Goal: Navigation & Orientation: Understand site structure

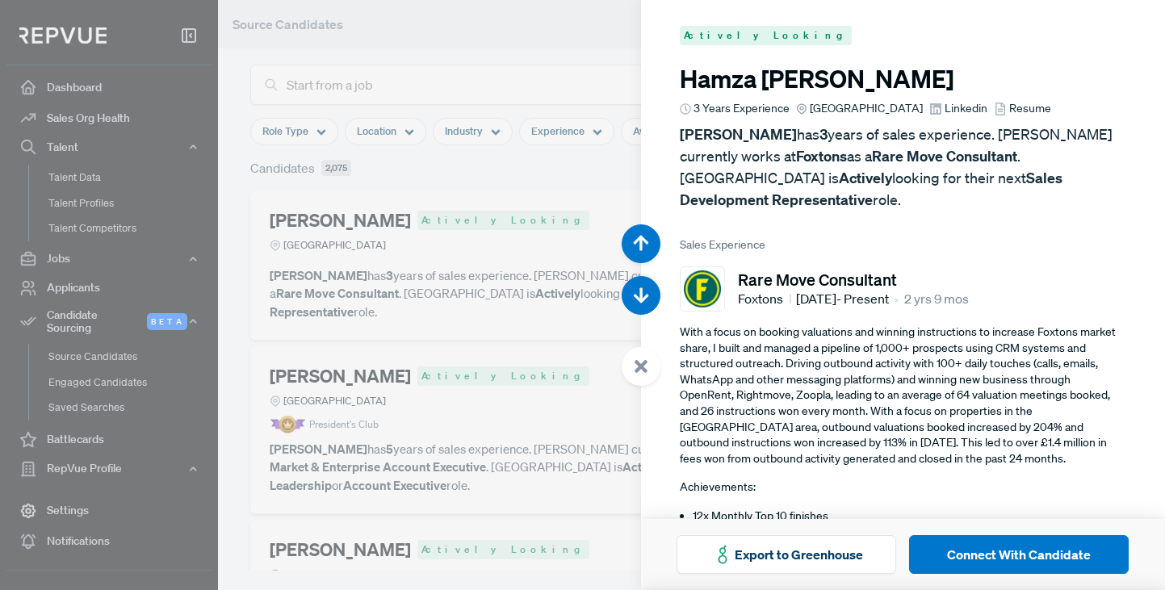
scroll to position [590, 0]
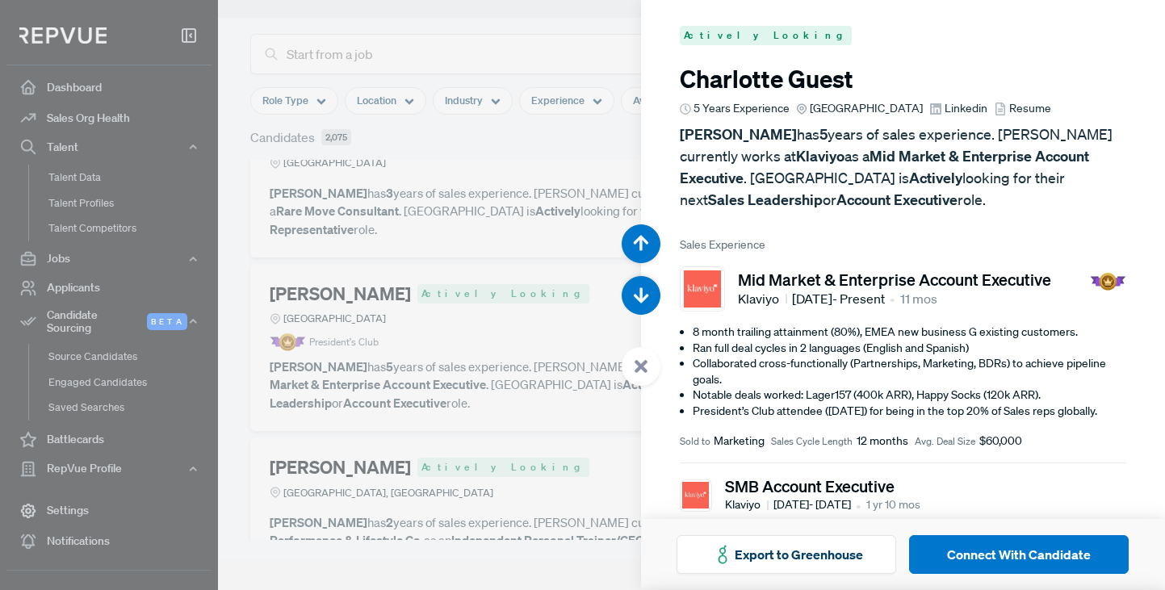
click at [429, 21] on div at bounding box center [582, 295] width 1165 height 590
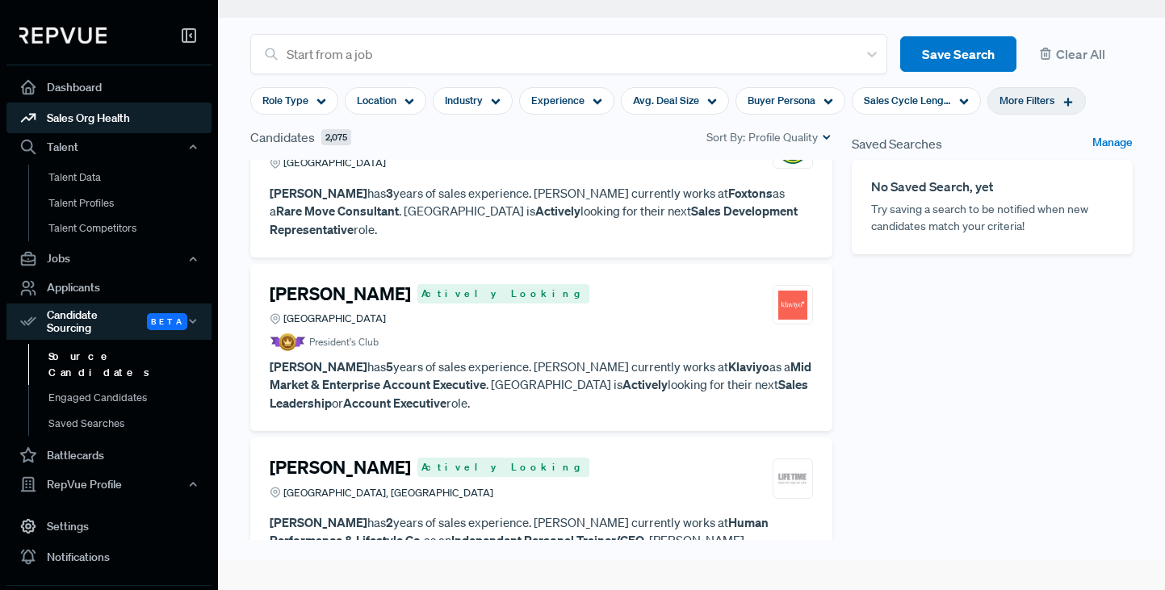
click at [83, 118] on link "Sales Org Health" at bounding box center [108, 118] width 205 height 31
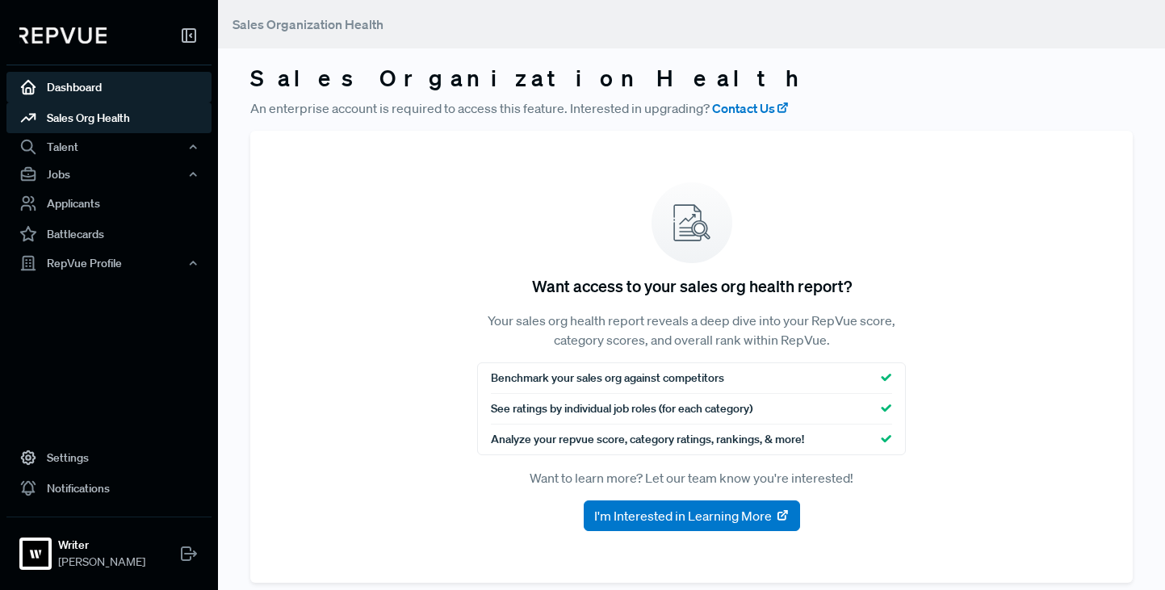
click at [74, 84] on link "Dashboard" at bounding box center [108, 87] width 205 height 31
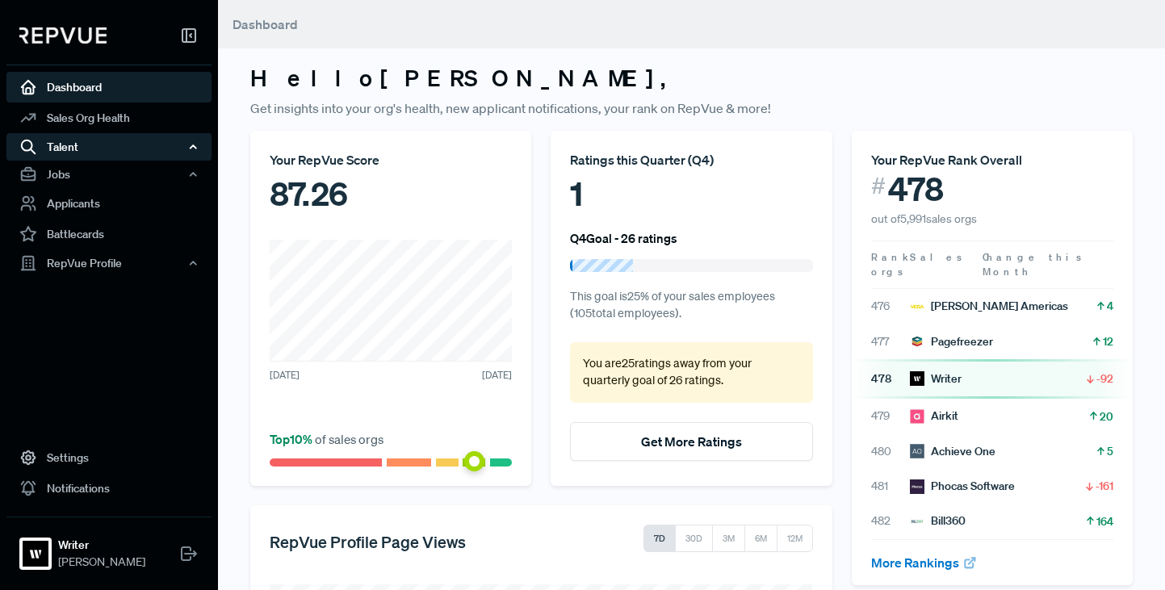
click at [68, 142] on div "Talent" at bounding box center [108, 146] width 205 height 27
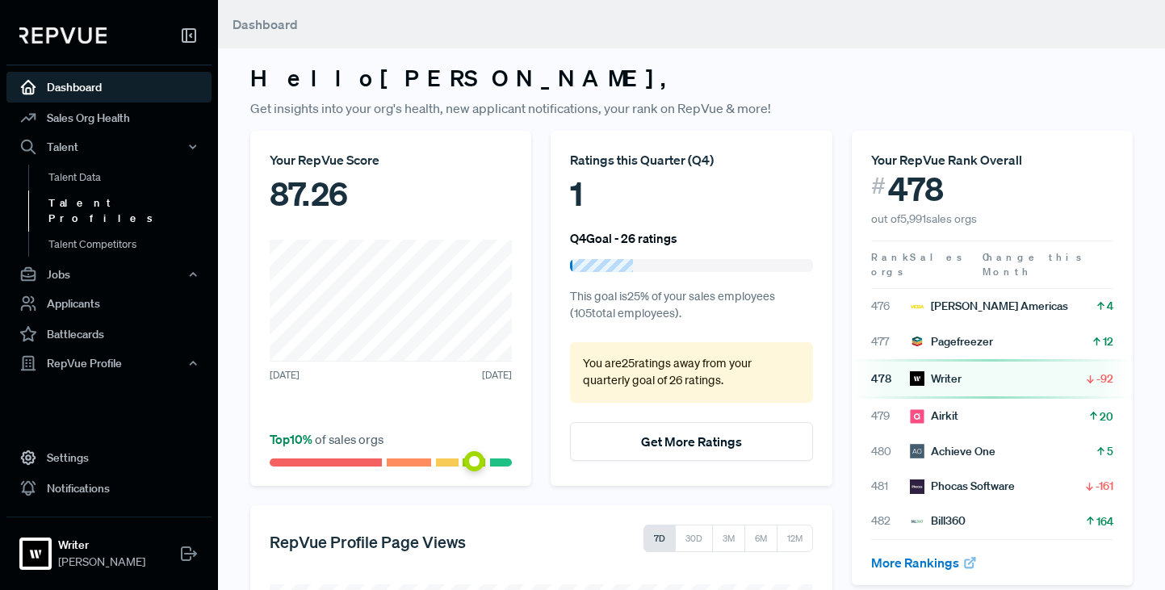
click at [69, 200] on link "Talent Profiles" at bounding box center [130, 211] width 205 height 41
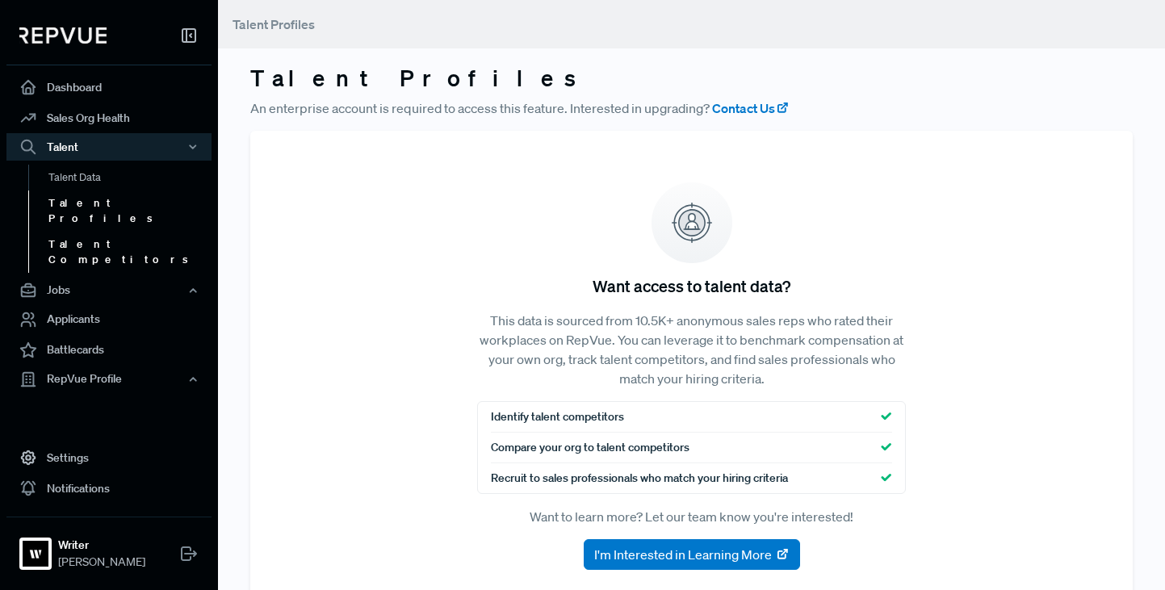
click at [74, 232] on link "Talent Competitors" at bounding box center [130, 252] width 205 height 41
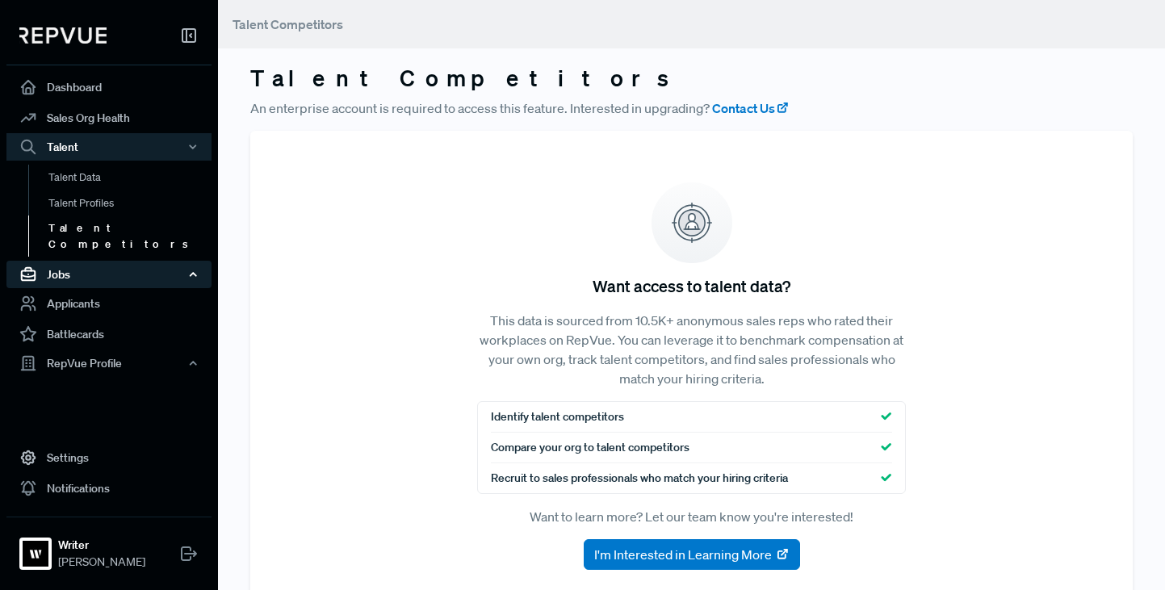
click at [63, 261] on div "Jobs" at bounding box center [108, 274] width 205 height 27
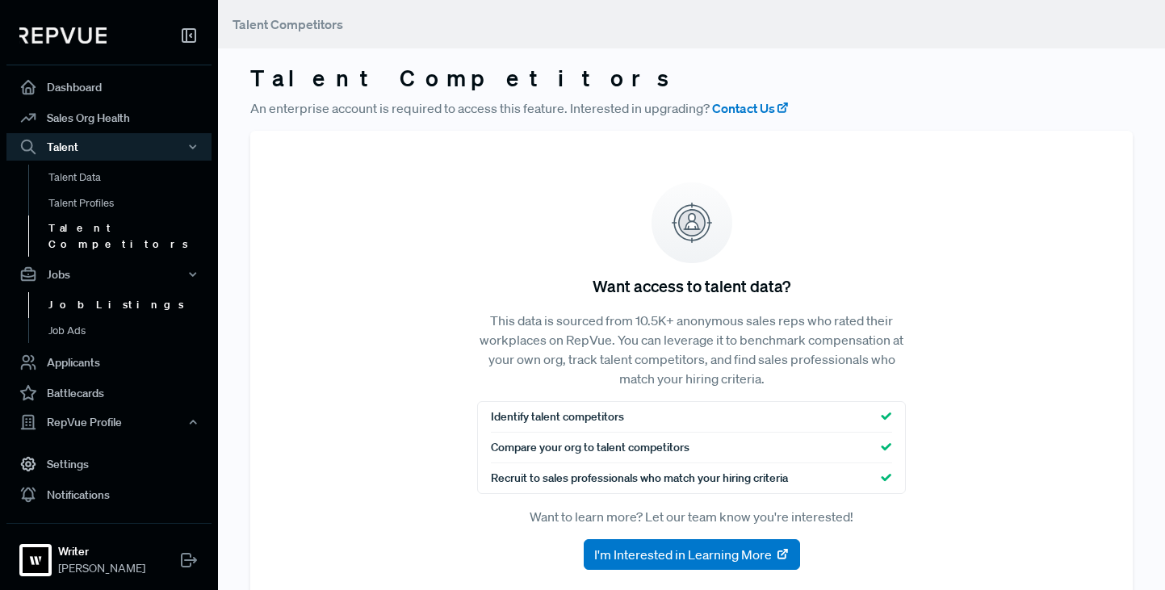
click at [78, 292] on link "Job Listings" at bounding box center [130, 305] width 205 height 26
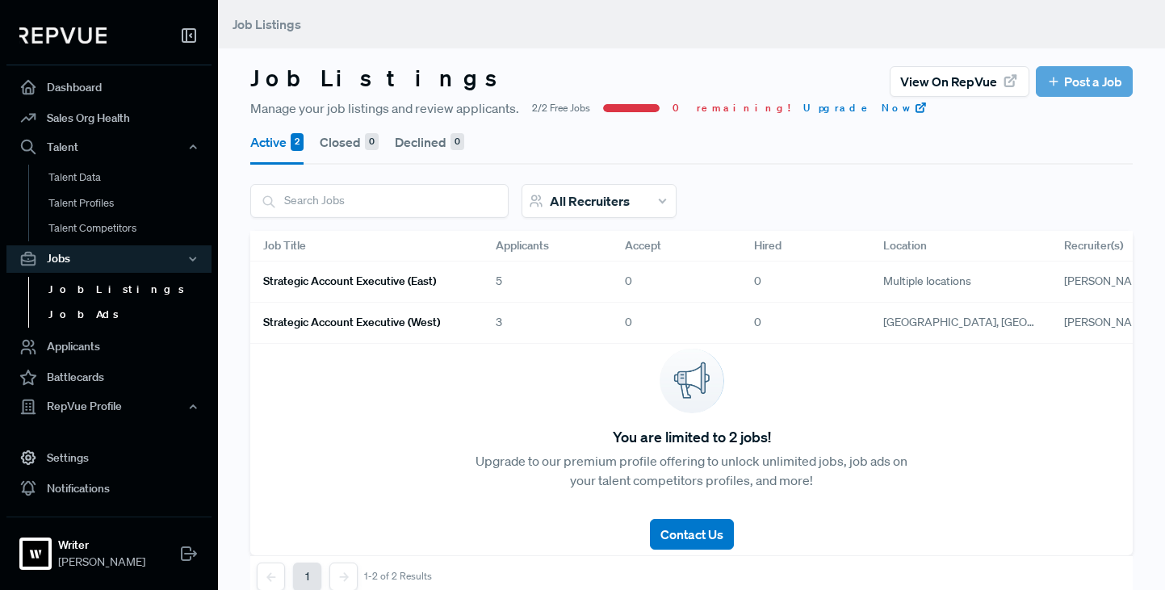
click at [77, 314] on link "Job Ads" at bounding box center [130, 315] width 205 height 26
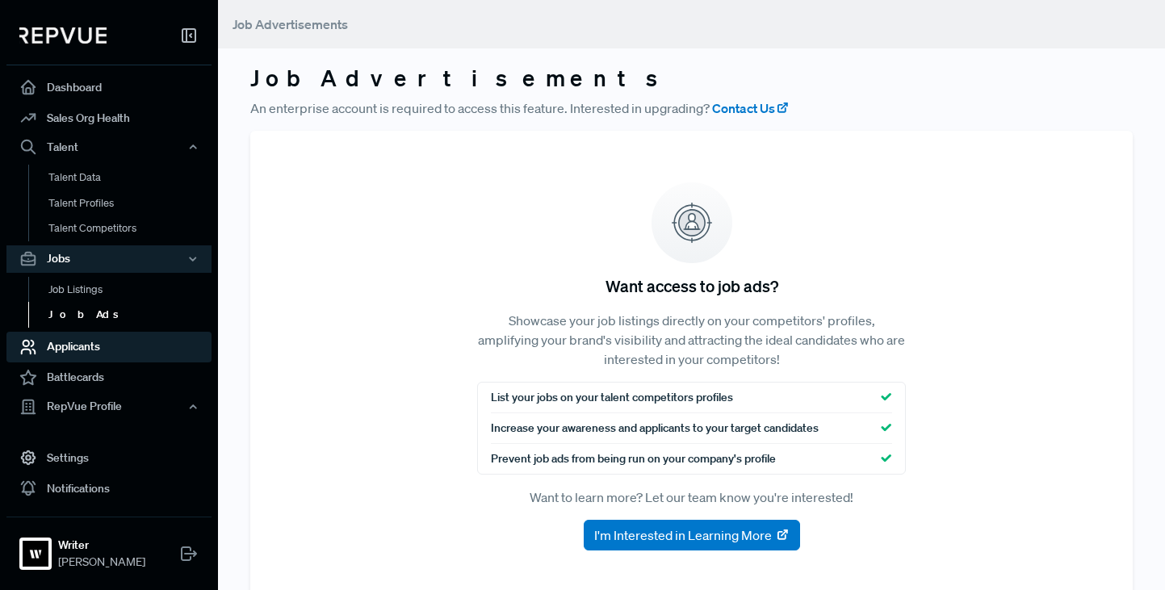
click at [78, 347] on link "Applicants" at bounding box center [108, 347] width 205 height 31
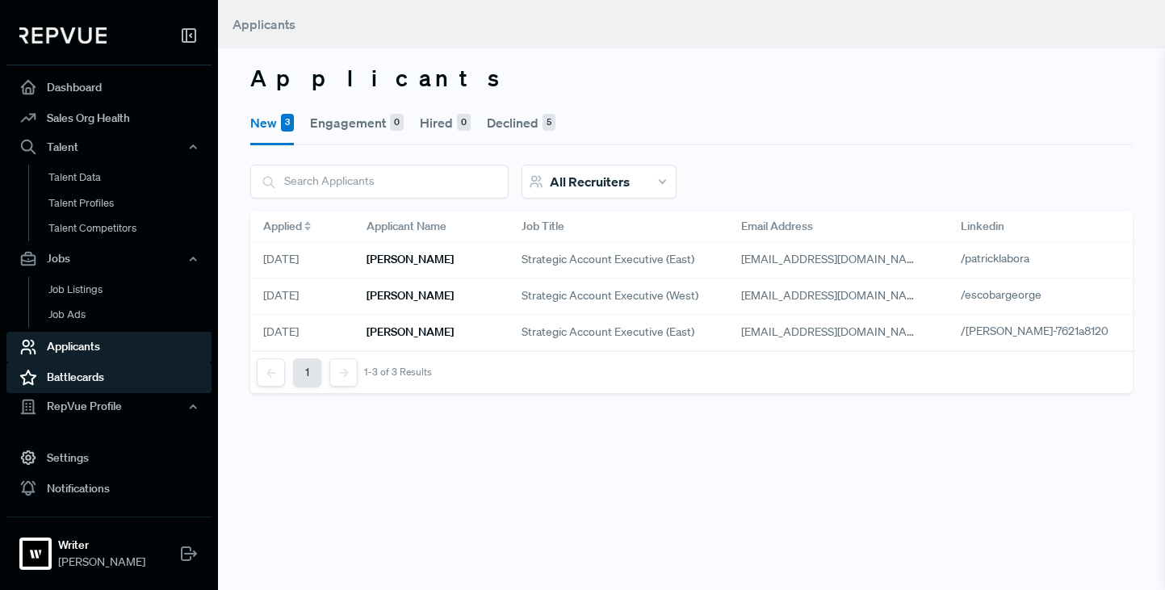
click at [75, 375] on link "Battlecards" at bounding box center [108, 378] width 205 height 31
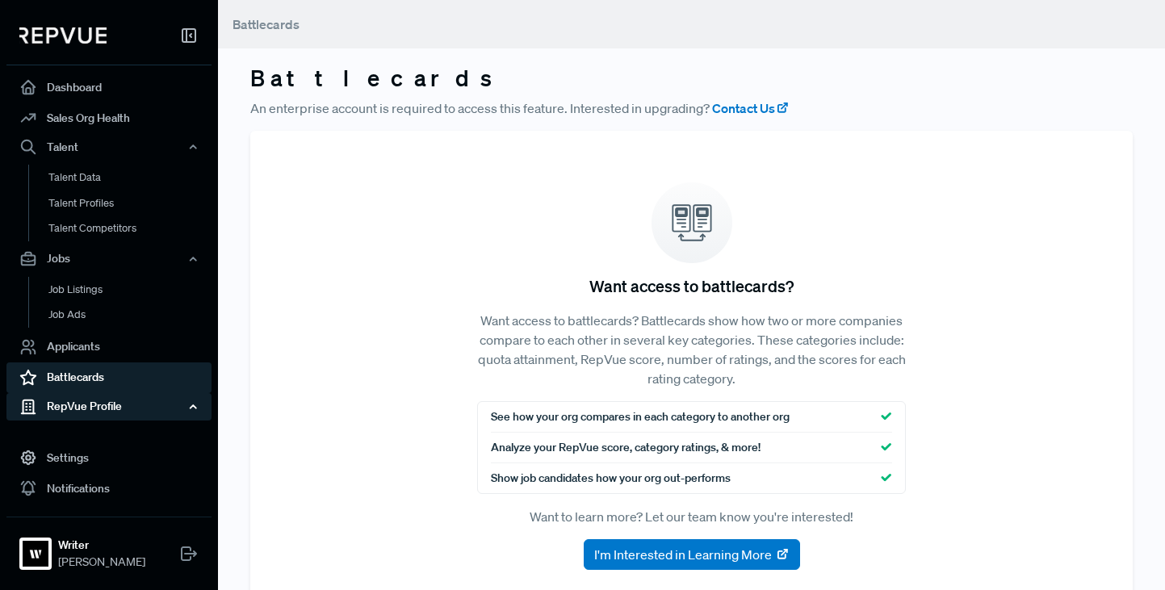
click at [73, 405] on div "RepVue Profile" at bounding box center [108, 406] width 205 height 27
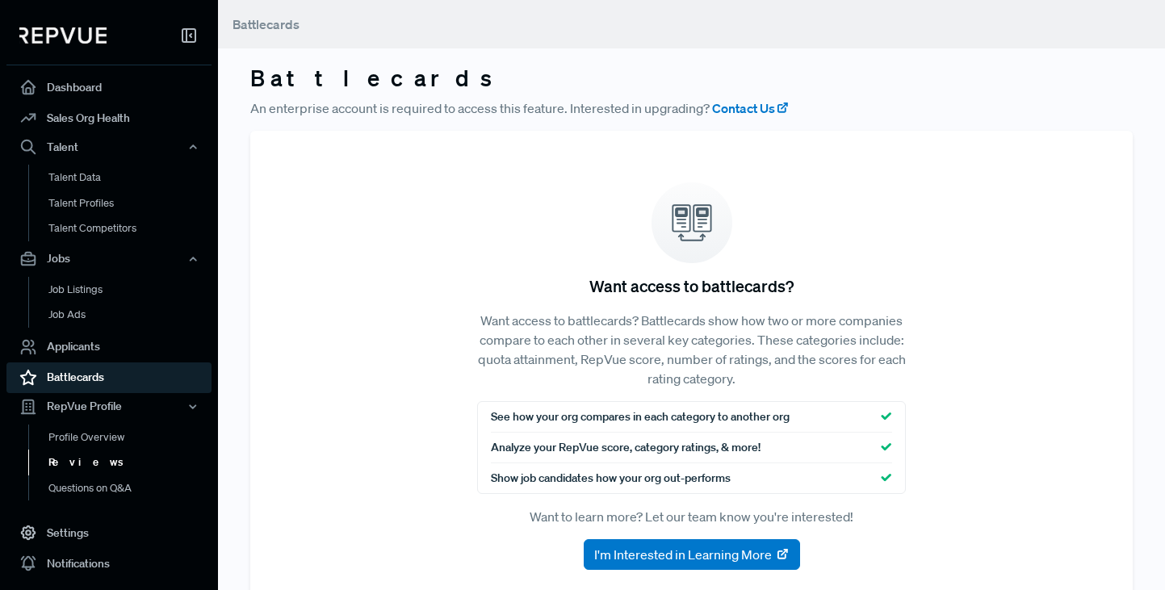
click at [73, 459] on link "Reviews" at bounding box center [130, 463] width 205 height 26
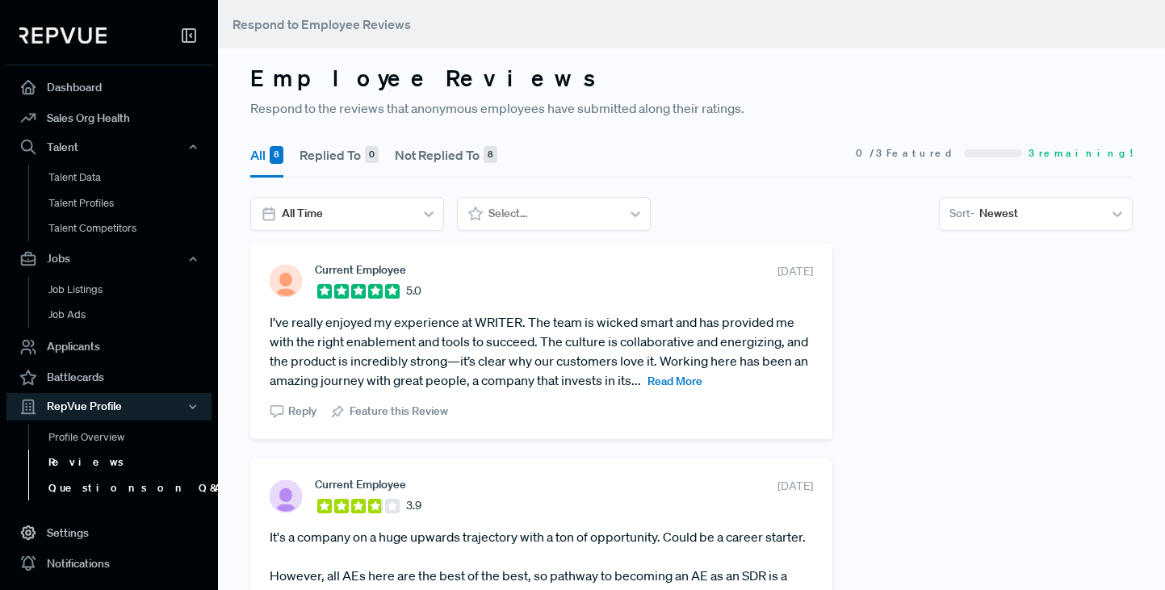
click at [73, 488] on link "Questions on Q&A" at bounding box center [130, 489] width 205 height 26
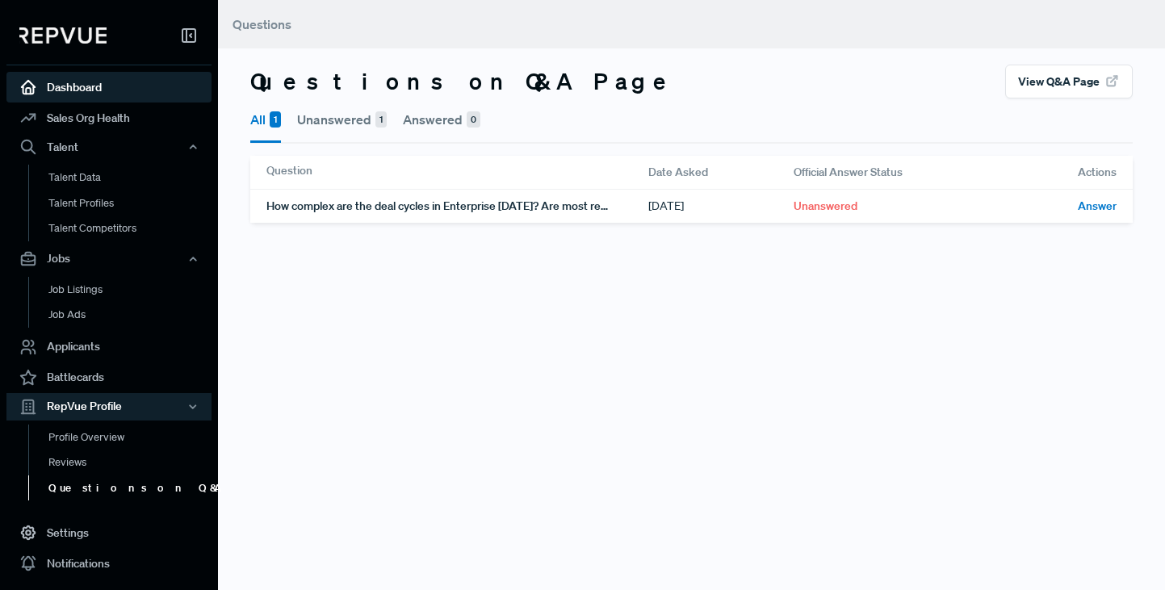
click at [78, 81] on link "Dashboard" at bounding box center [108, 87] width 205 height 31
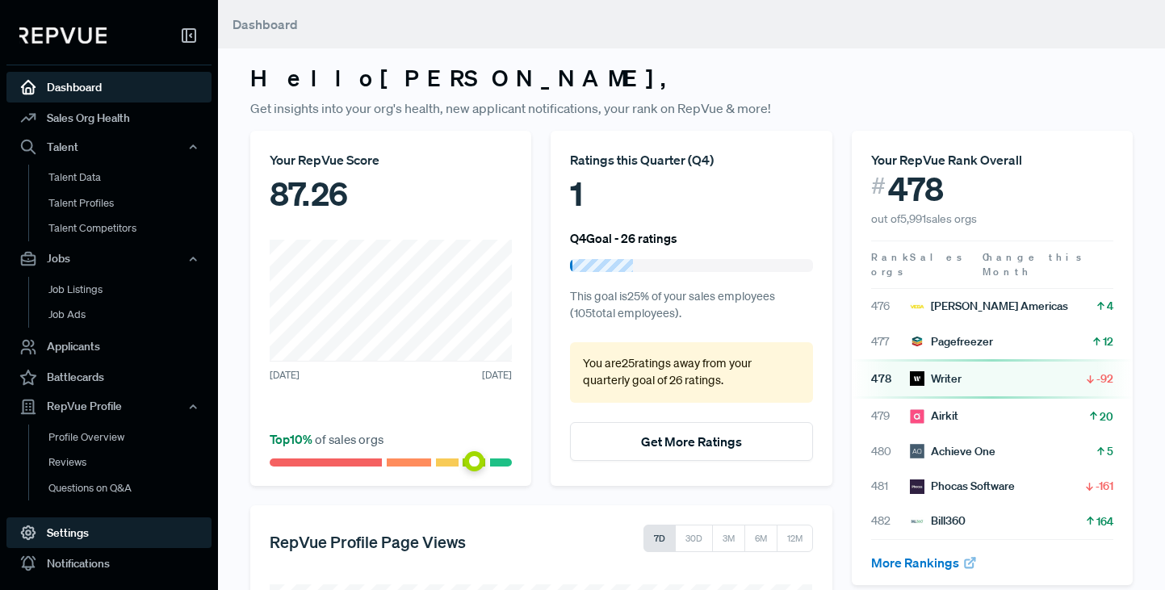
click at [61, 528] on link "Settings" at bounding box center [108, 533] width 205 height 31
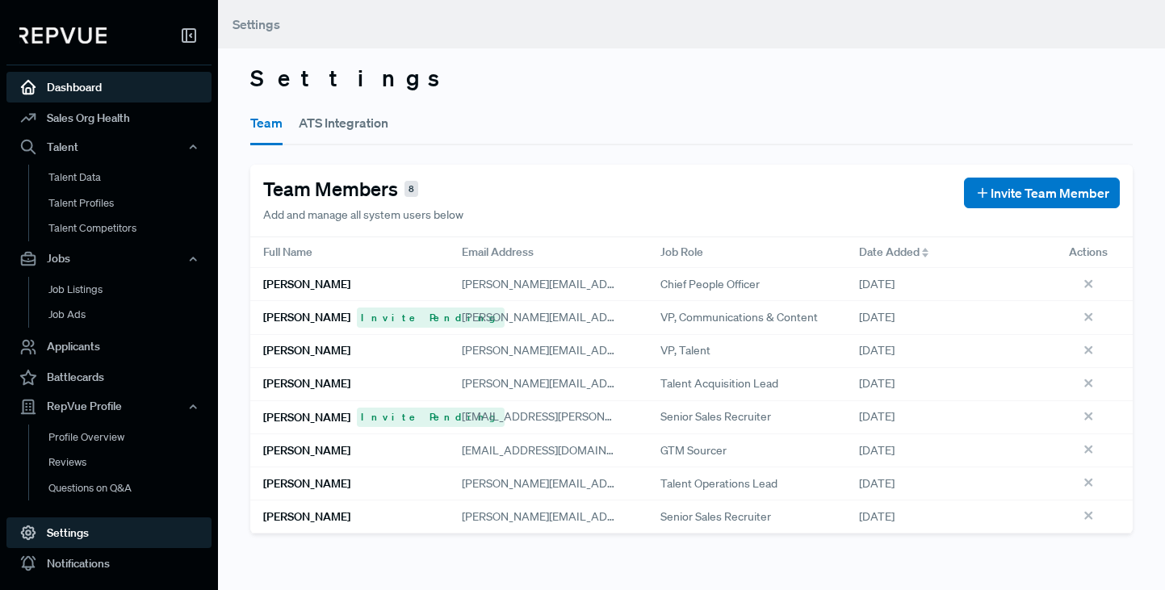
click at [78, 86] on link "Dashboard" at bounding box center [108, 87] width 205 height 31
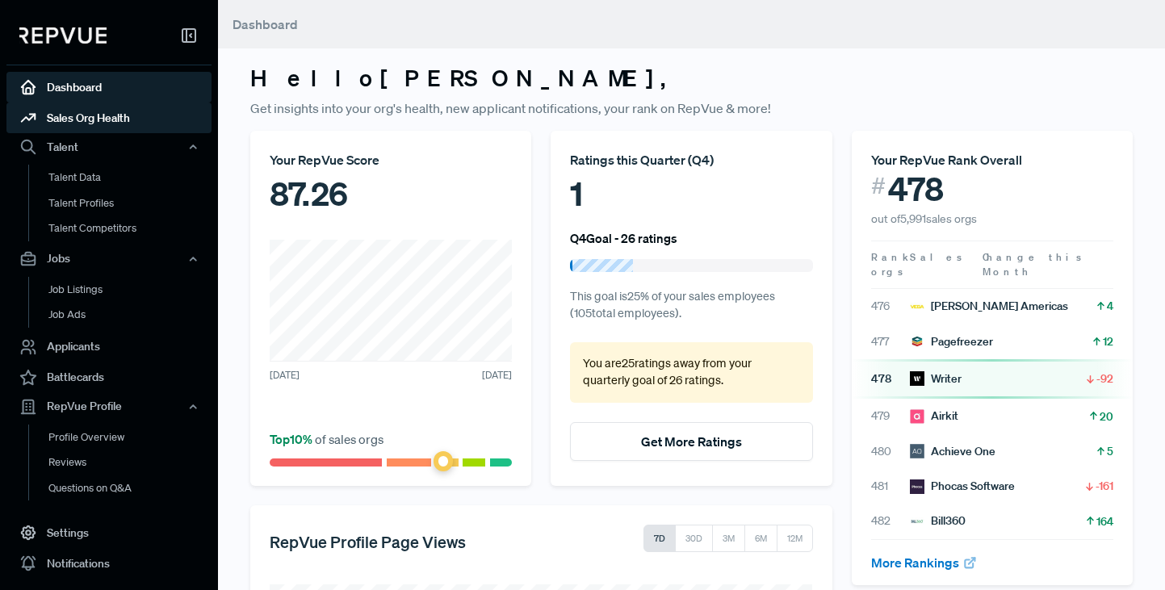
click at [76, 119] on link "Sales Org Health" at bounding box center [108, 118] width 205 height 31
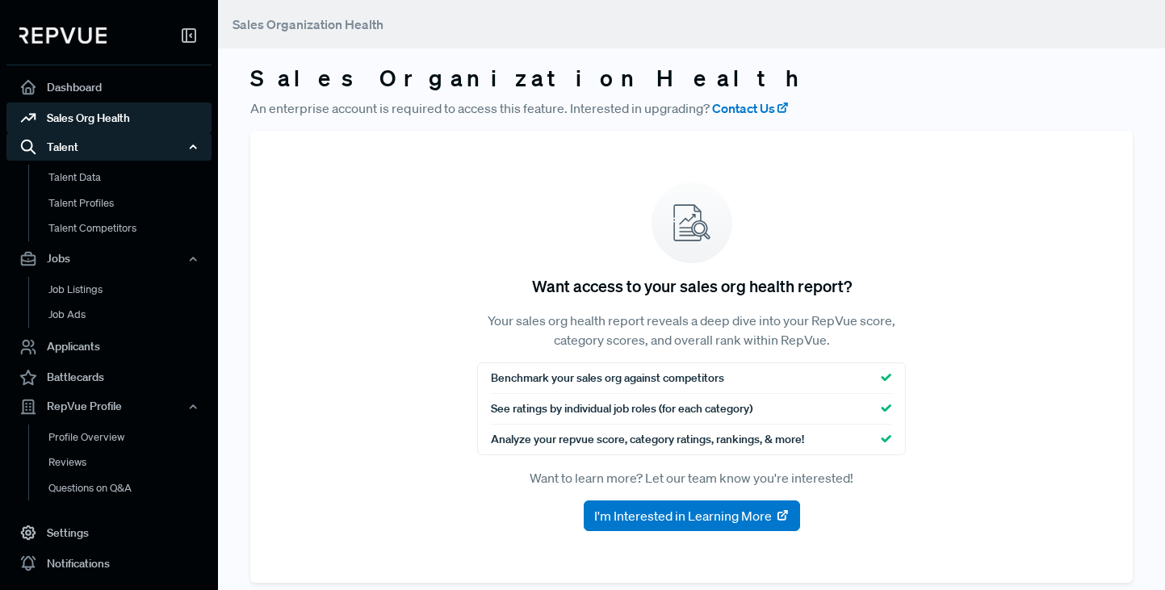
click at [68, 144] on div "Talent" at bounding box center [108, 146] width 205 height 27
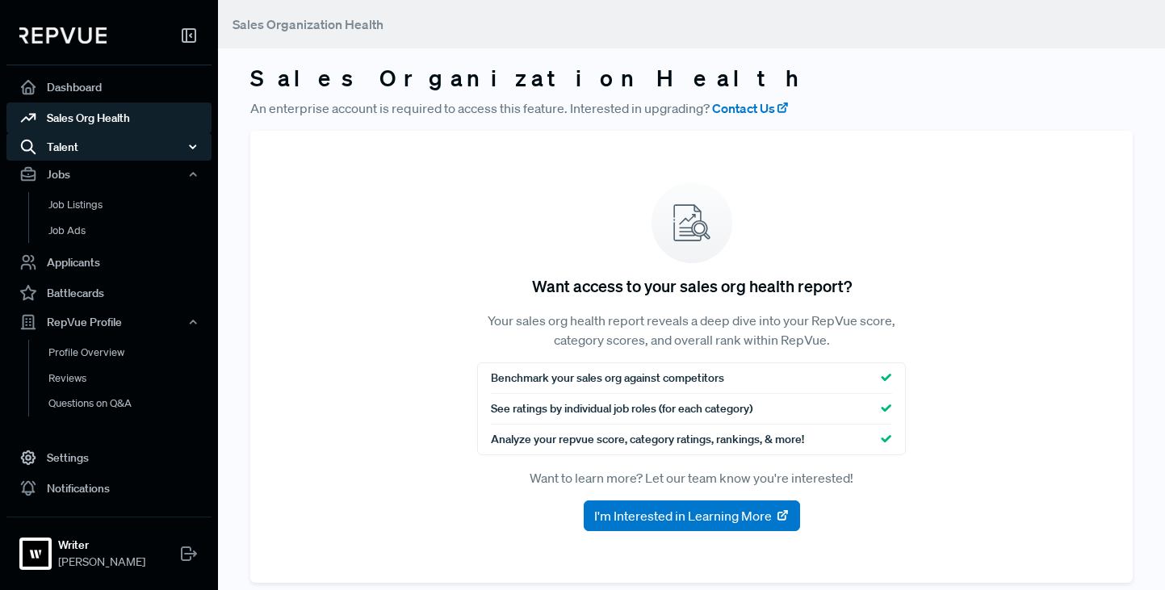
click at [68, 144] on div "Talent" at bounding box center [108, 146] width 205 height 27
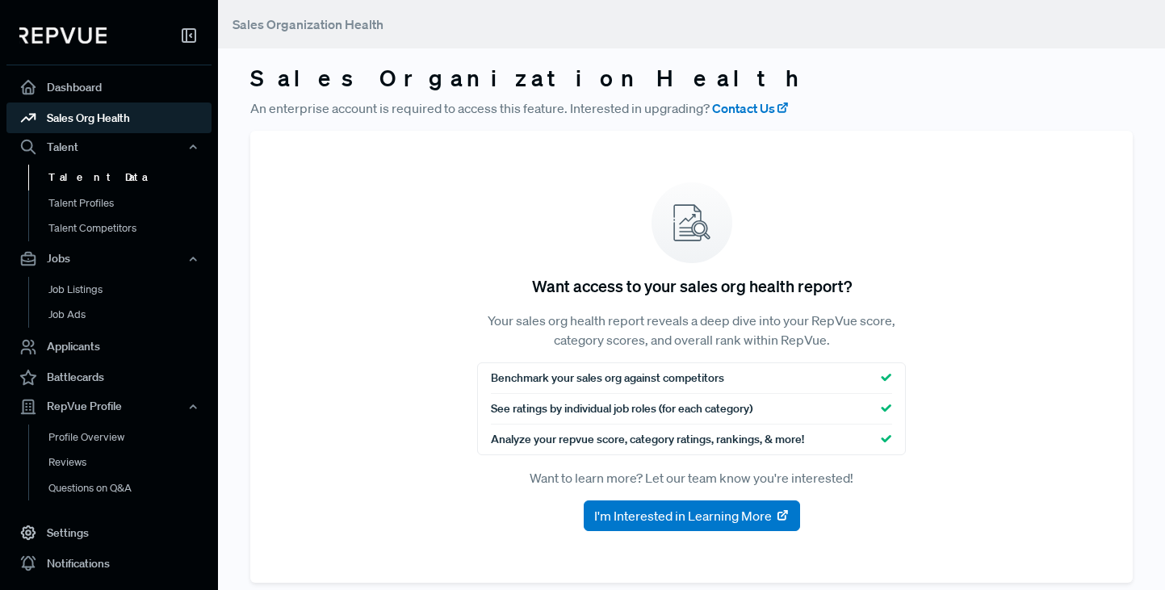
click at [71, 175] on link "Talent Data" at bounding box center [130, 178] width 205 height 26
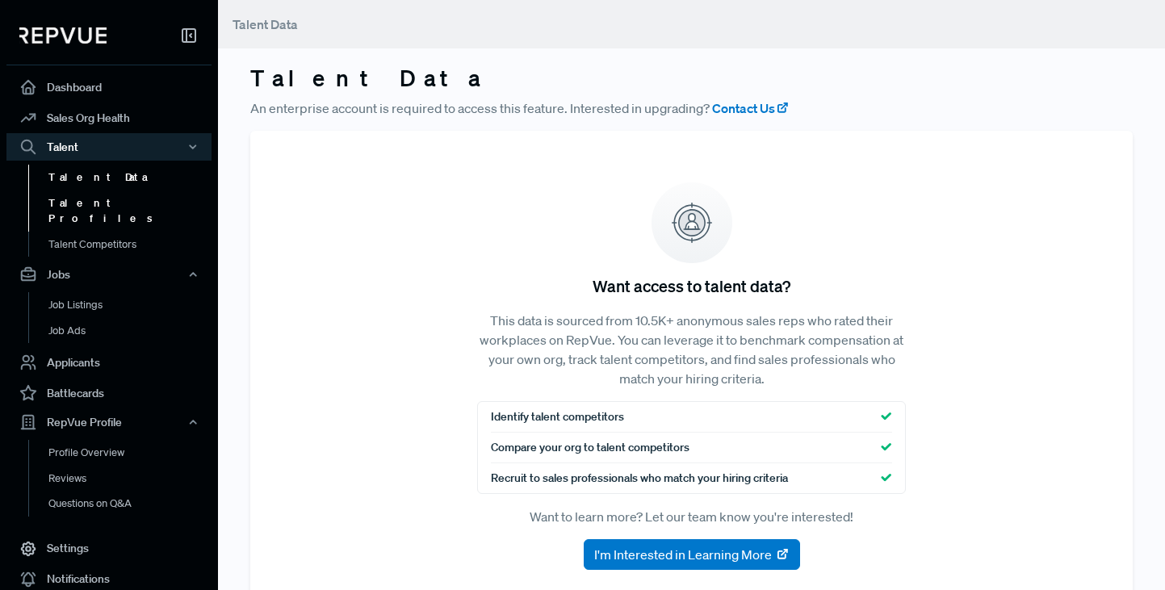
click at [90, 201] on link "Talent Profiles" at bounding box center [130, 211] width 205 height 41
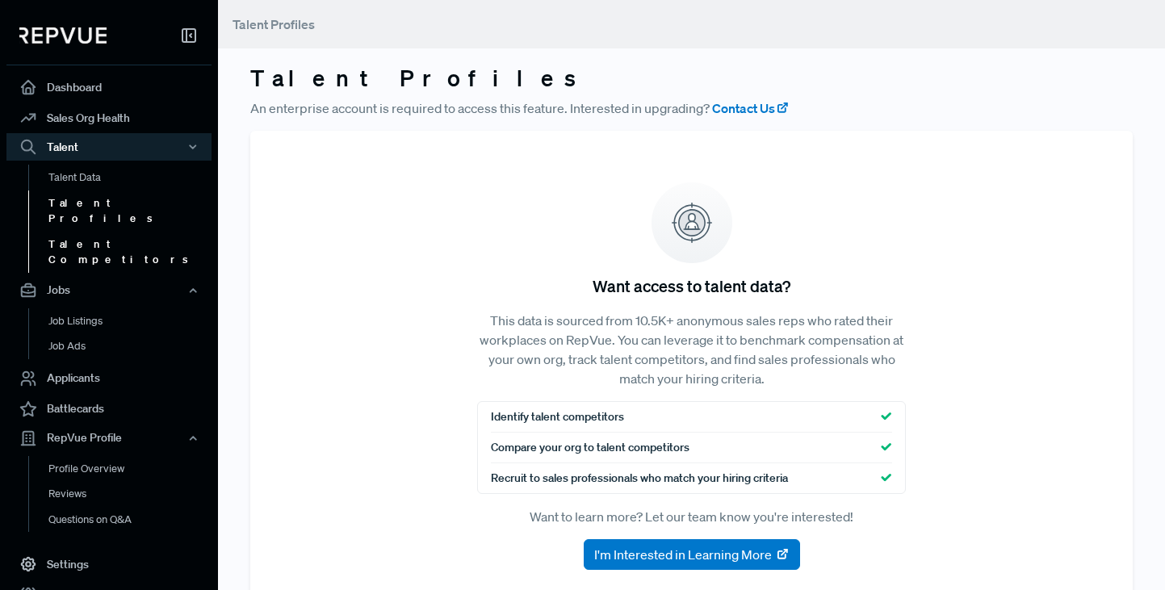
click at [83, 232] on link "Talent Competitors" at bounding box center [130, 252] width 205 height 41
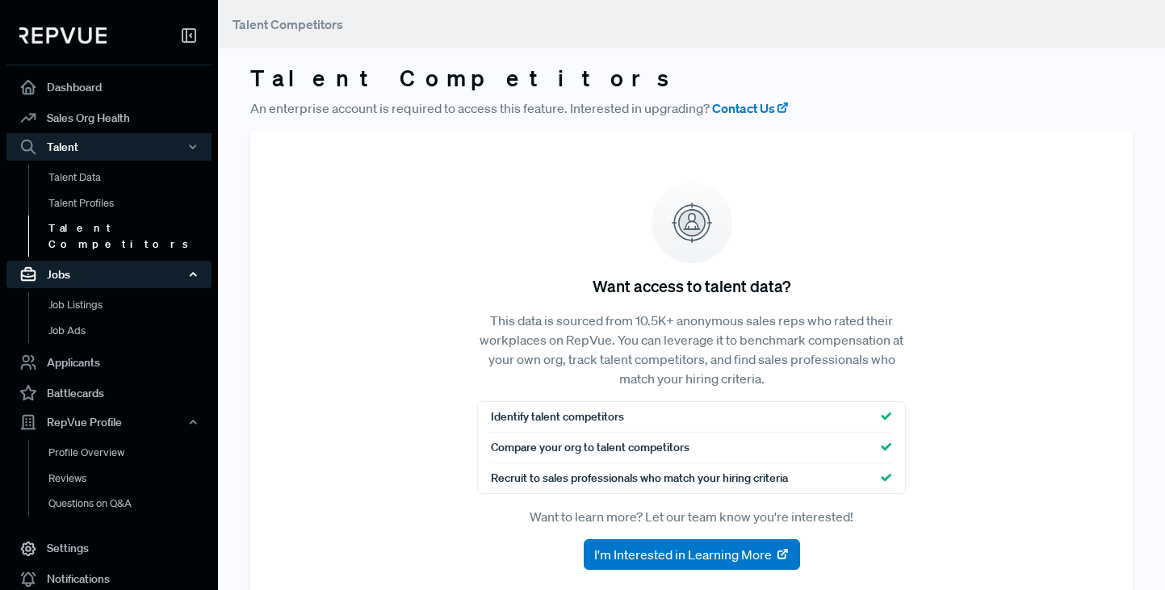
click at [84, 261] on div "Jobs" at bounding box center [108, 274] width 205 height 27
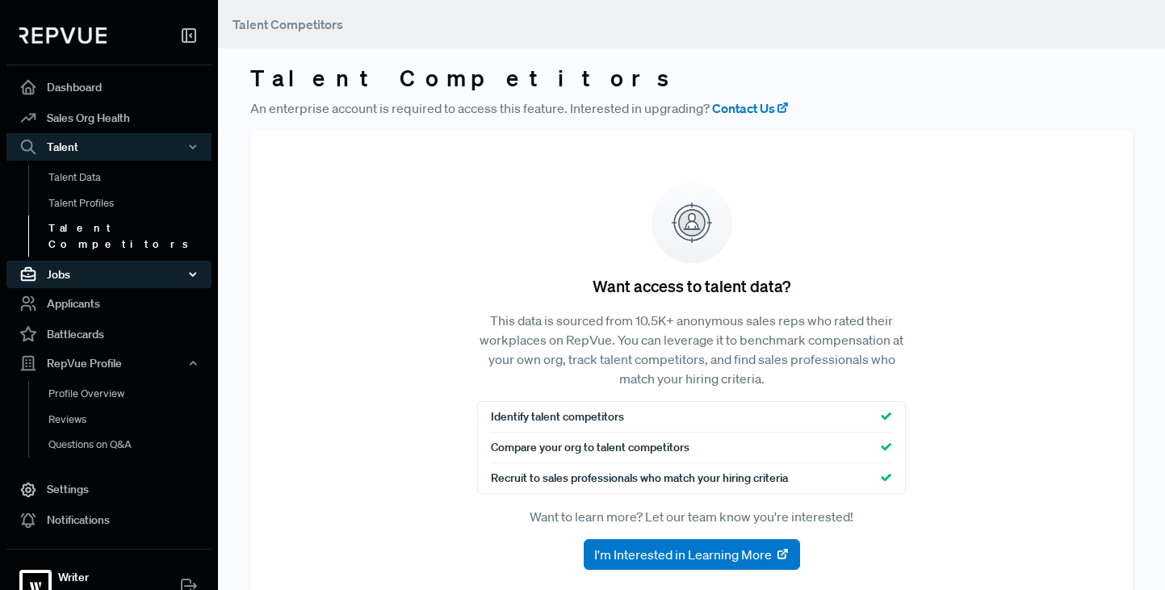
click at [84, 261] on div "Jobs" at bounding box center [108, 274] width 205 height 27
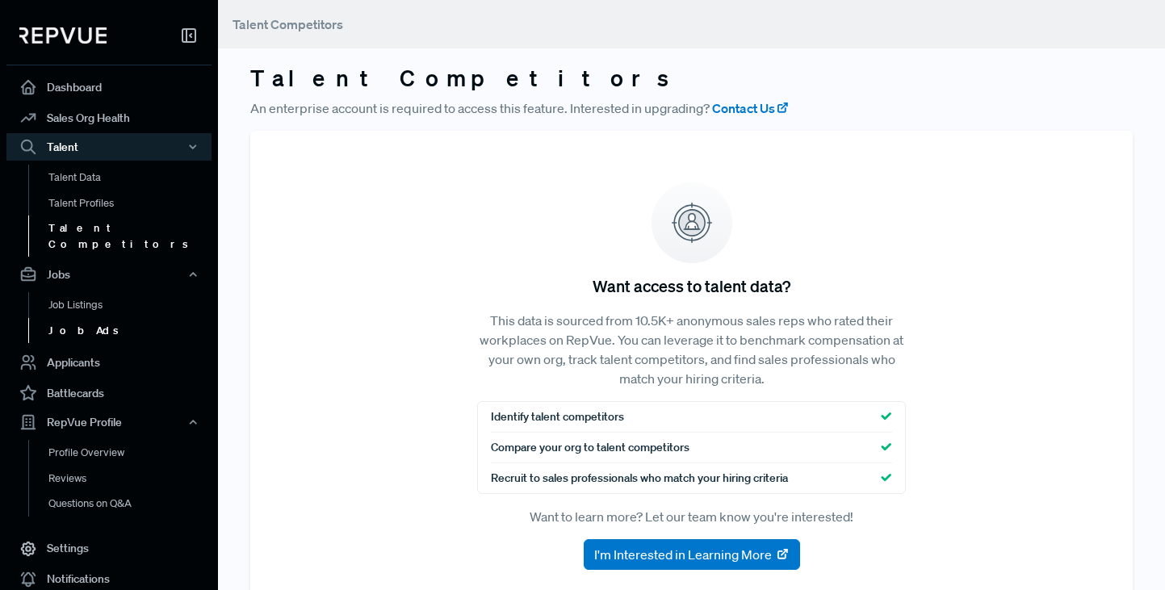
click at [76, 318] on link "Job Ads" at bounding box center [130, 331] width 205 height 26
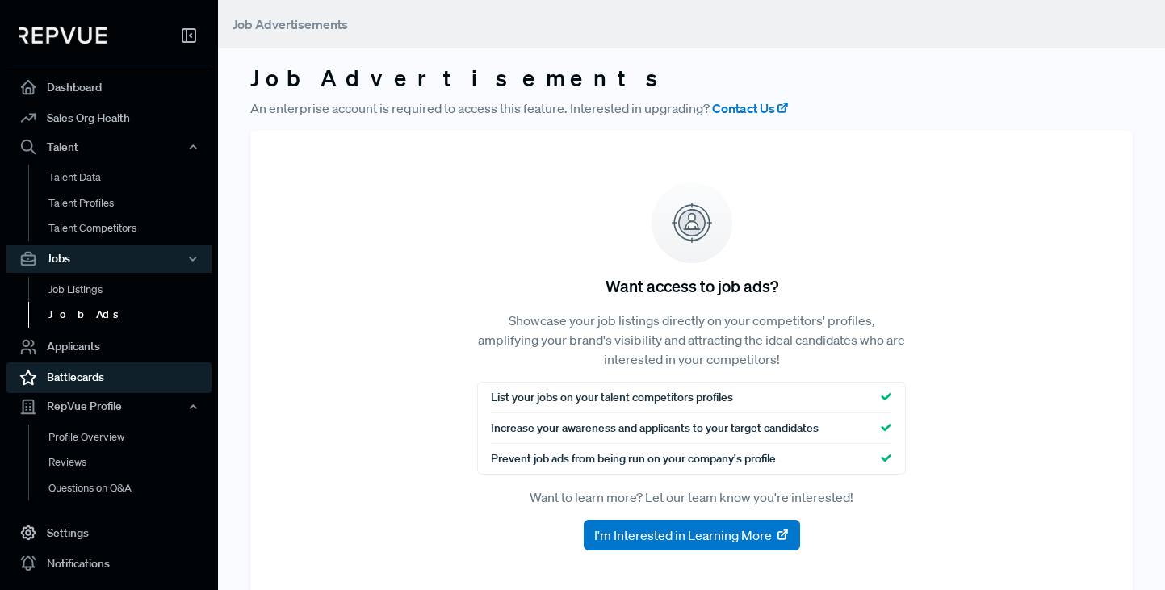
click at [74, 377] on link "Battlecards" at bounding box center [108, 378] width 205 height 31
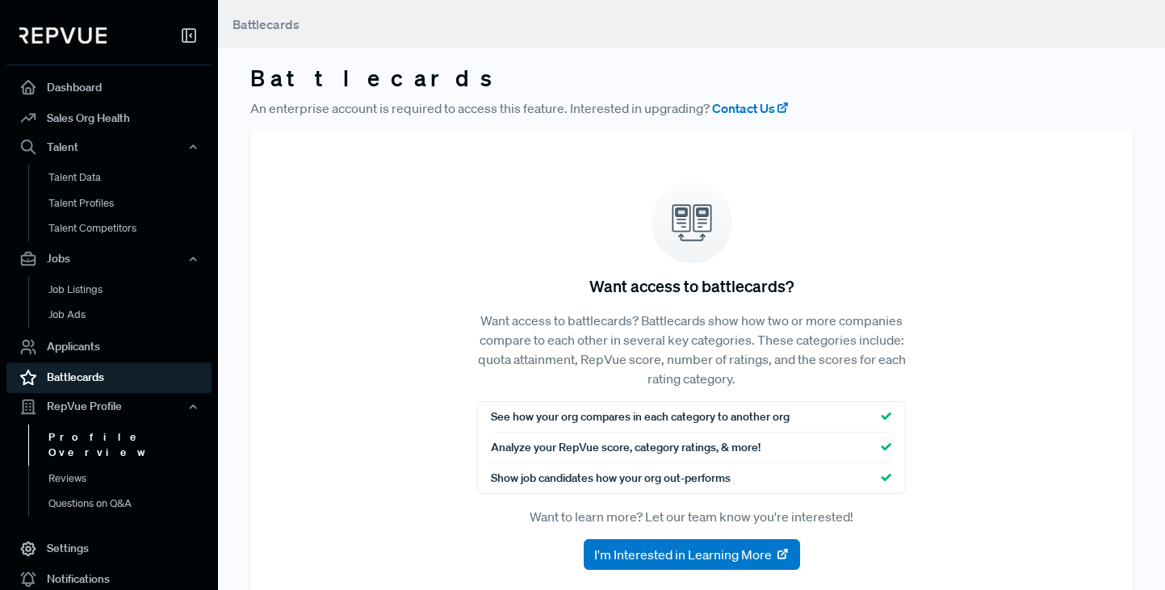
click at [81, 438] on link "Profile Overview" at bounding box center [130, 445] width 205 height 41
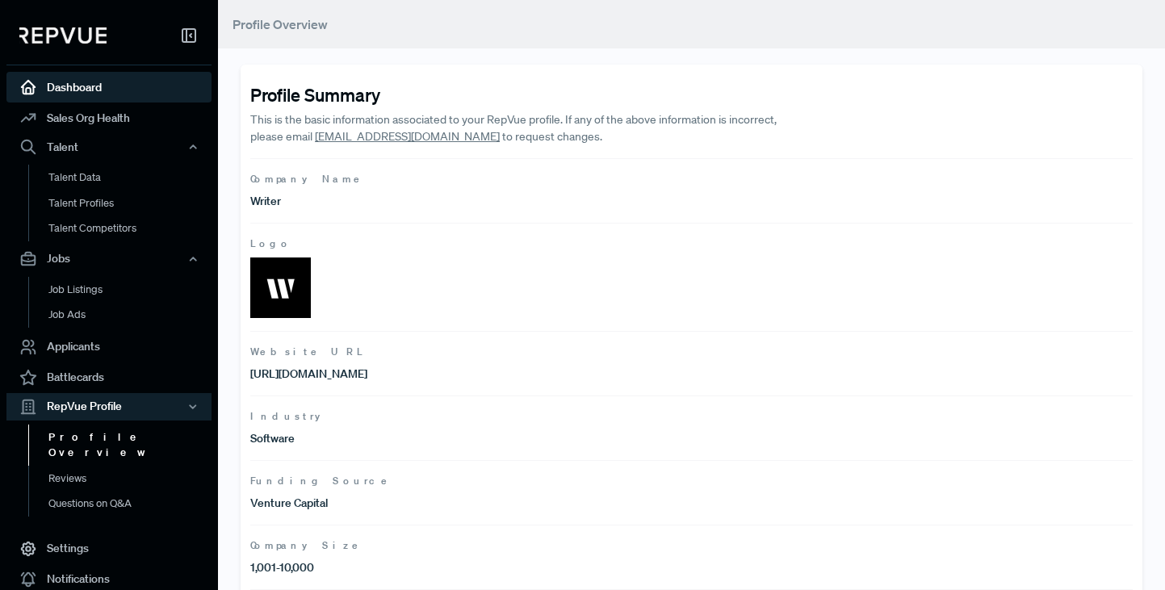
click at [78, 90] on link "Dashboard" at bounding box center [108, 87] width 205 height 31
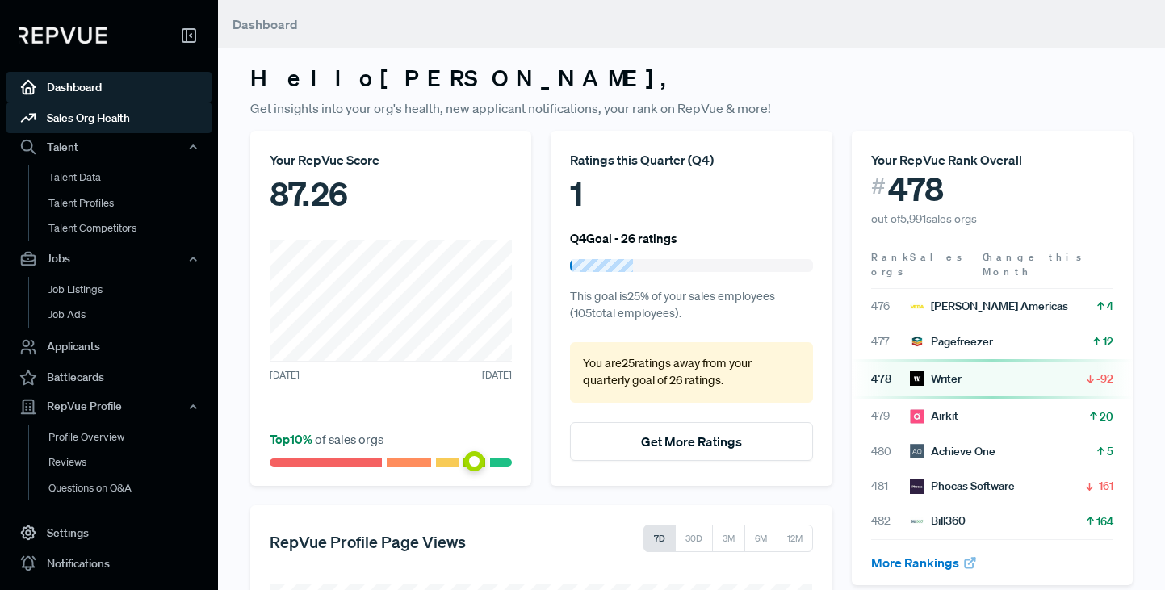
click at [82, 123] on link "Sales Org Health" at bounding box center [108, 118] width 205 height 31
